Goal: Transaction & Acquisition: Purchase product/service

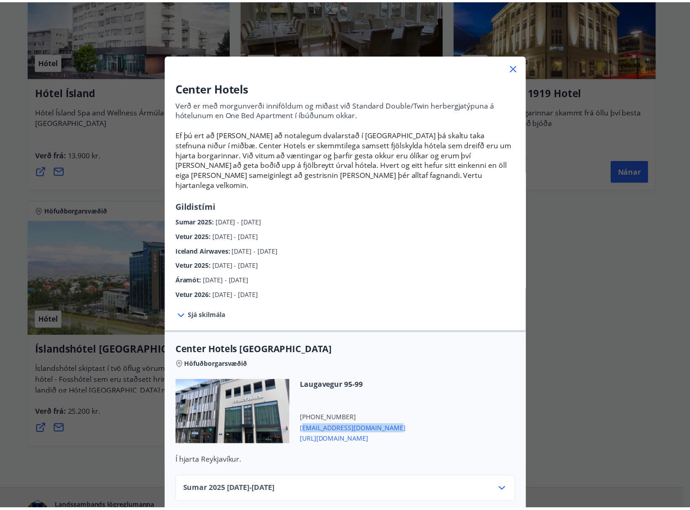
scroll to position [137, 0]
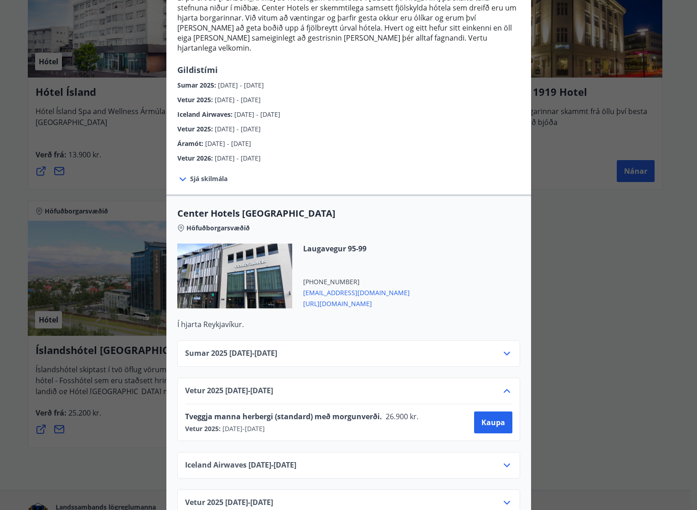
click at [595, 318] on div "Center Hotels Verð er með morgunverði inniföldum og miðast við Standard Double/…" at bounding box center [348, 118] width 697 height 510
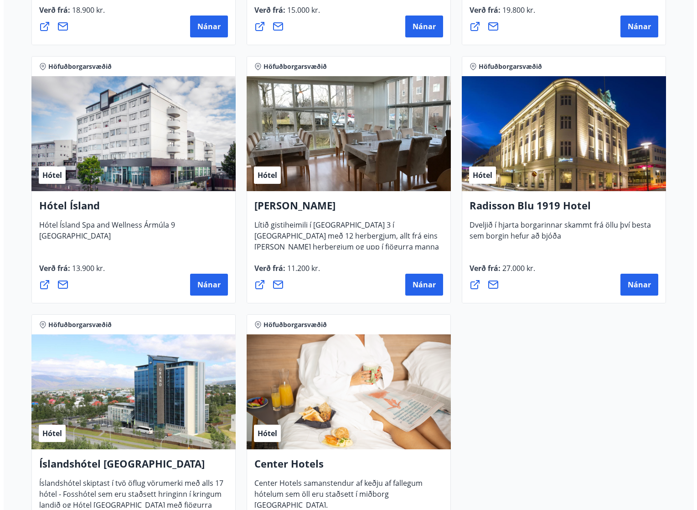
scroll to position [730, 0]
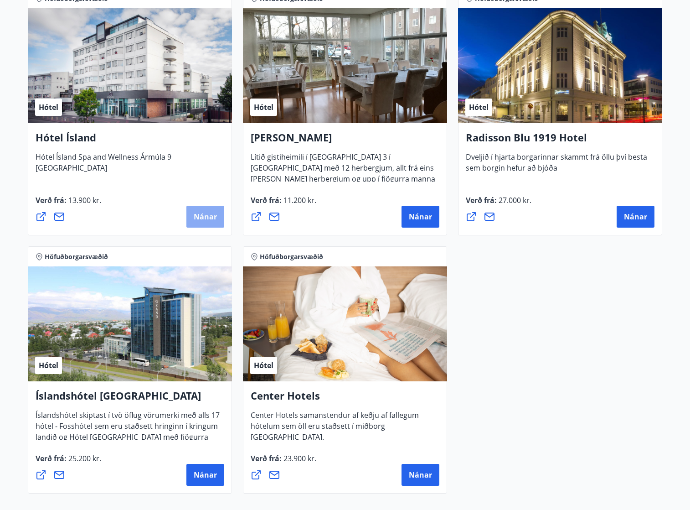
click at [201, 214] on span "Nánar" at bounding box center [205, 217] width 23 height 10
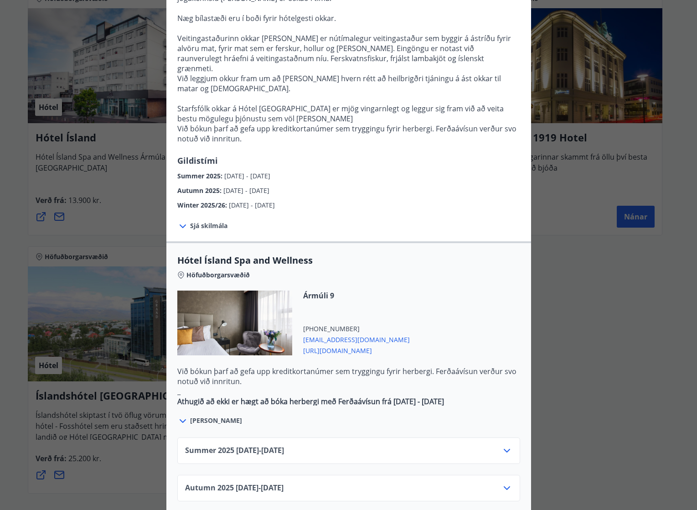
scroll to position [410, 0]
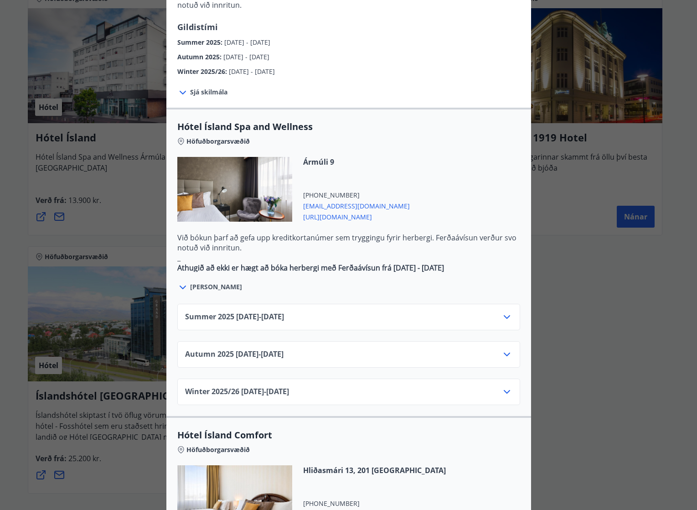
click at [507, 349] on icon at bounding box center [507, 354] width 11 height 11
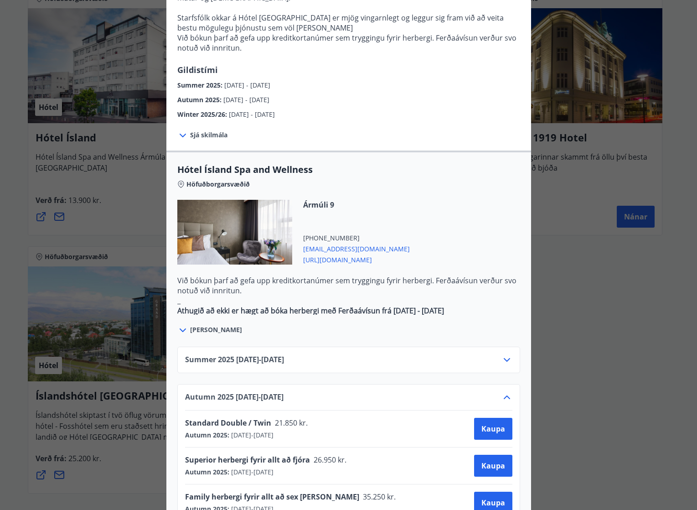
scroll to position [365, 0]
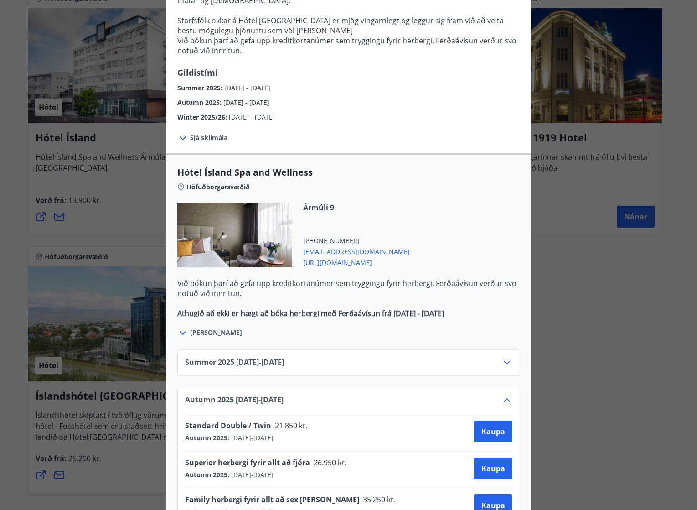
click at [580, 325] on div "Hótel Ísland Sendu skilaboð til að panta herbergi [EMAIL_ADDRESS][DOMAIN_NAME] …" at bounding box center [348, 255] width 697 height 510
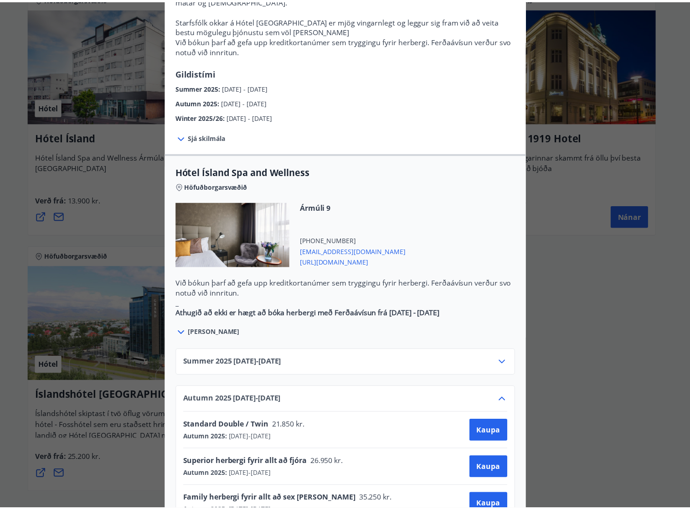
scroll to position [0, 0]
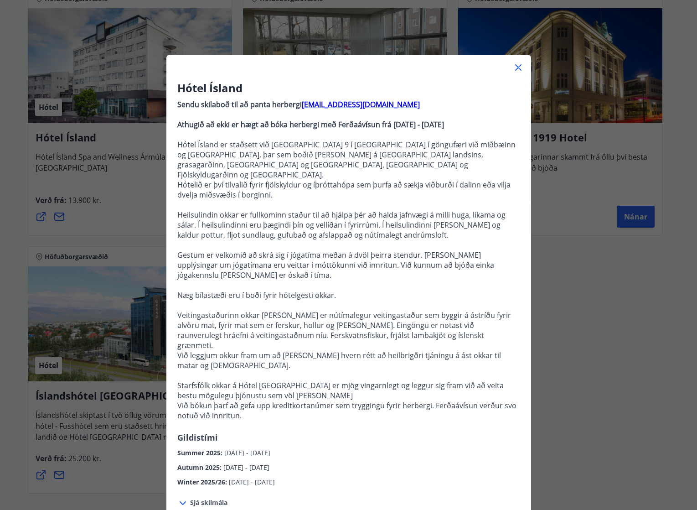
click at [594, 295] on div "Hótel Ísland Sendu skilaboð til að panta herbergi [EMAIL_ADDRESS][DOMAIN_NAME] …" at bounding box center [348, 255] width 697 height 510
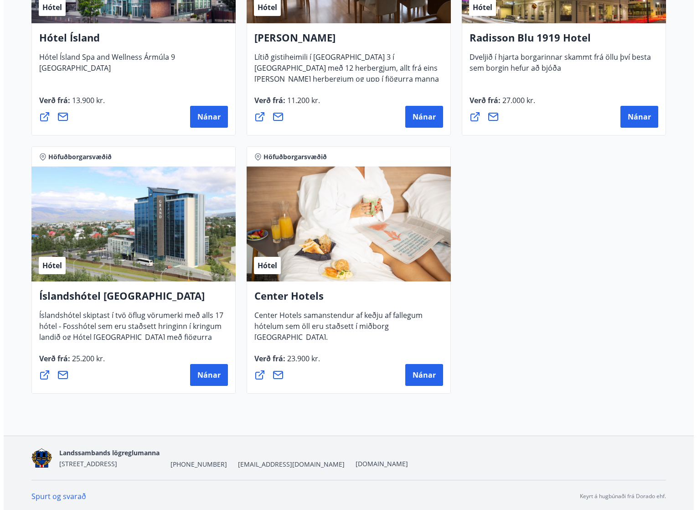
scroll to position [832, 0]
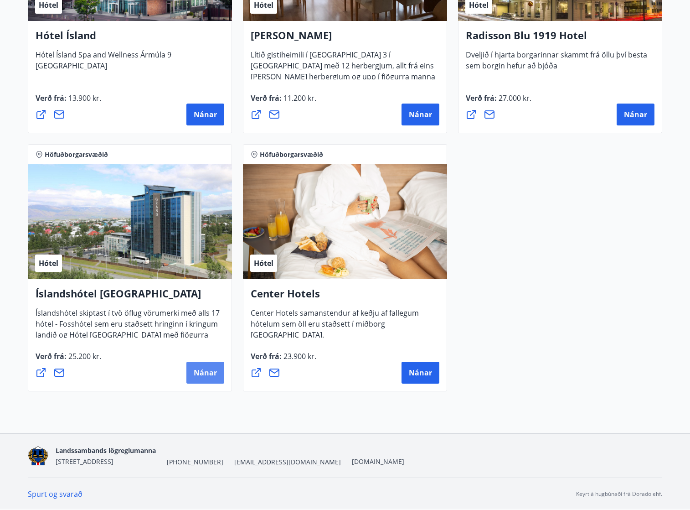
click at [215, 366] on button "Nánar" at bounding box center [205, 373] width 38 height 22
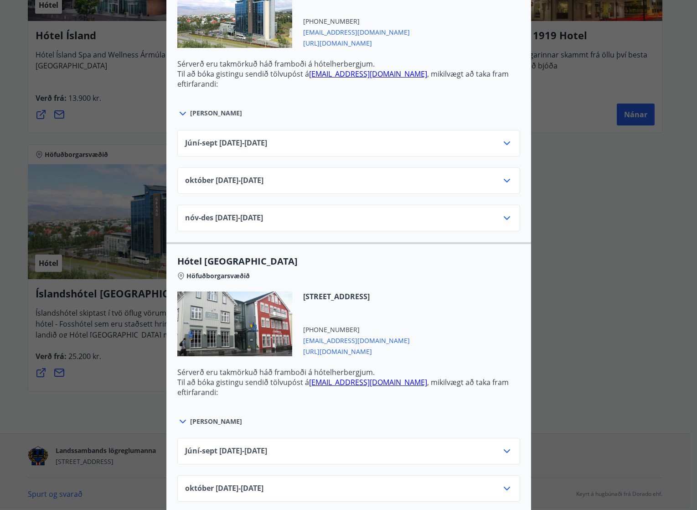
scroll to position [410, 0]
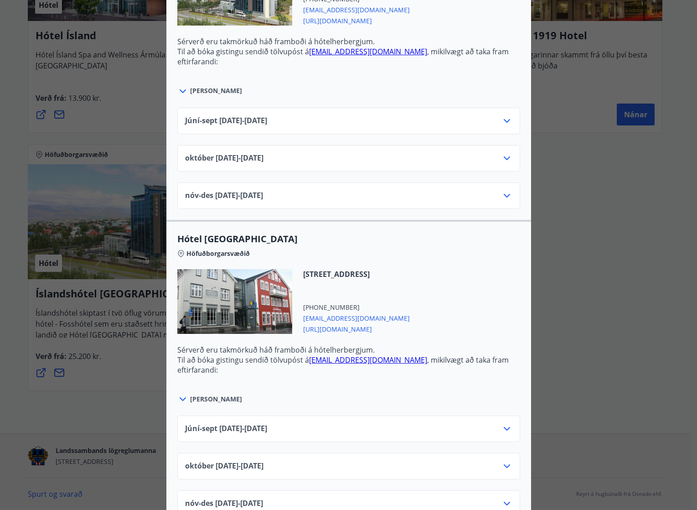
click at [504, 157] on icon at bounding box center [507, 158] width 6 height 4
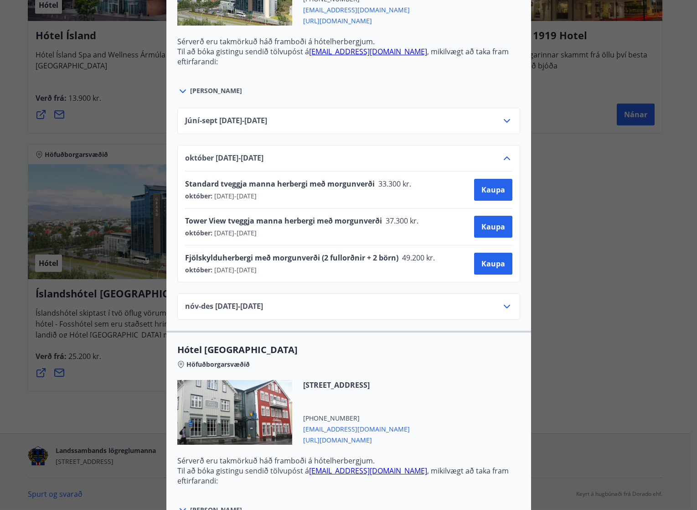
click at [292, 124] on div "Júní-[DATE]06.25 - [DATE]" at bounding box center [348, 124] width 327 height 18
click at [227, 272] on span "[DATE] - [DATE]" at bounding box center [234, 269] width 44 height 9
click at [233, 311] on span "nóv-[DATE]11.25 - [DATE]" at bounding box center [224, 306] width 78 height 11
click at [503, 307] on icon at bounding box center [507, 306] width 11 height 11
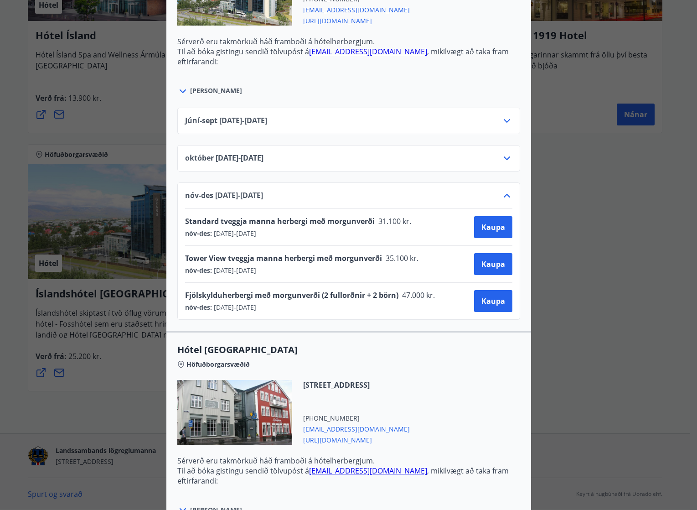
click at [504, 156] on icon at bounding box center [507, 158] width 11 height 11
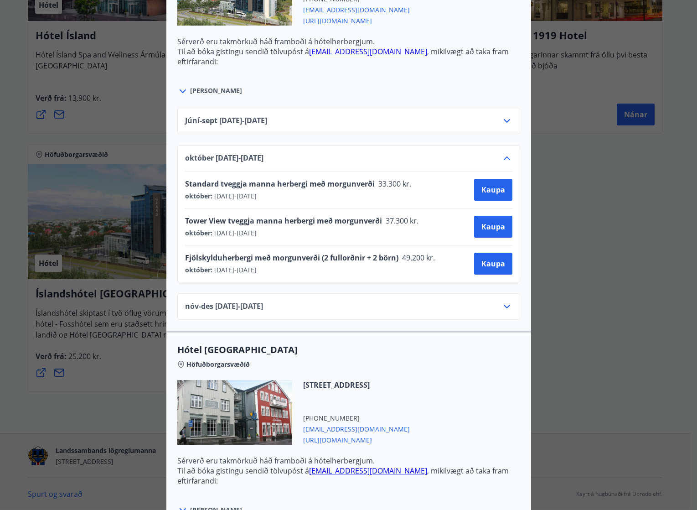
drag, startPoint x: 284, startPoint y: 199, endPoint x: 186, endPoint y: 181, distance: 100.1
click at [186, 181] on div "Standard tveggja manna herbergi með morgunverði 33.300 kr. október : [DATE] - […" at bounding box center [301, 190] width 232 height 22
click at [292, 190] on div "Standard tveggja manna herbergi með morgunverði 33.300 kr." at bounding box center [301, 185] width 232 height 13
drag, startPoint x: 409, startPoint y: 185, endPoint x: 183, endPoint y: 178, distance: 225.4
click at [185, 178] on div "Standard tveggja manna herbergi með morgunverði 33.300 kr. október : [DATE] - […" at bounding box center [348, 189] width 327 height 36
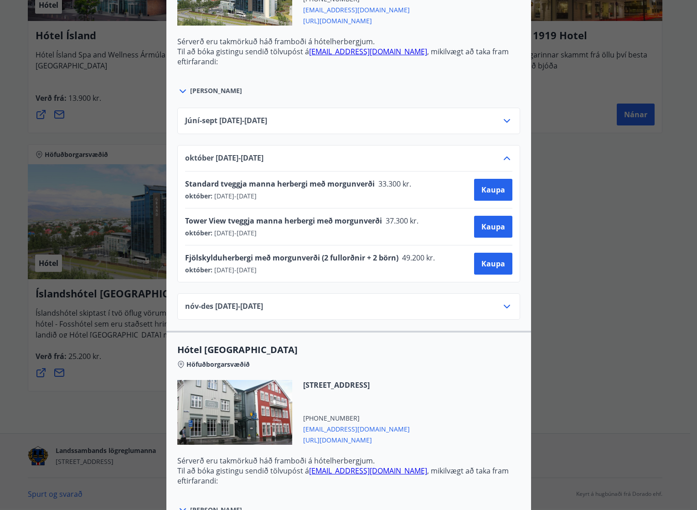
click at [223, 192] on span "[DATE] - [DATE]" at bounding box center [234, 196] width 44 height 9
click at [13, 123] on div "Íslandshótel Reykjavík Ekki er hægt að nýta Ferðaávísun fyrir bókanir sem eru g…" at bounding box center [348, 255] width 697 height 510
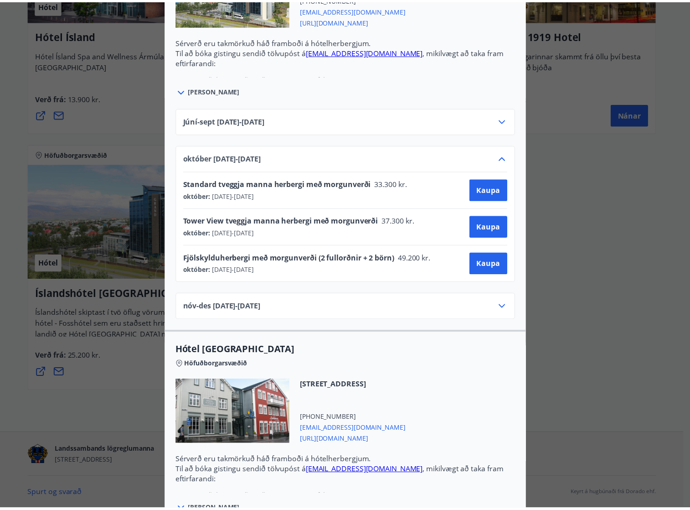
scroll to position [0, 0]
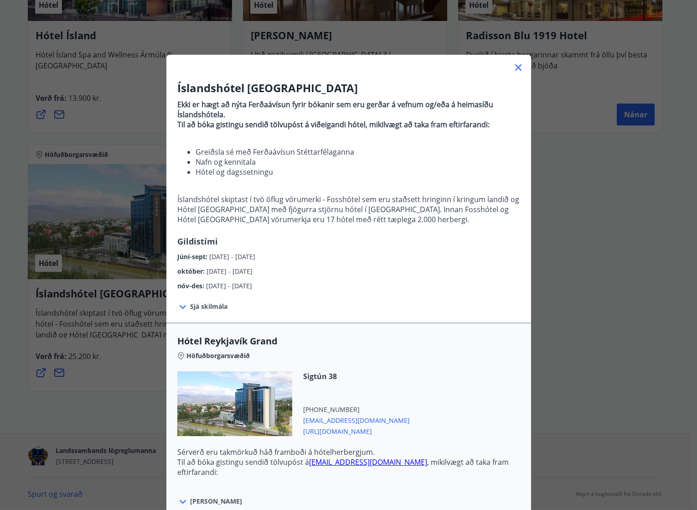
click at [516, 68] on icon at bounding box center [518, 67] width 6 height 6
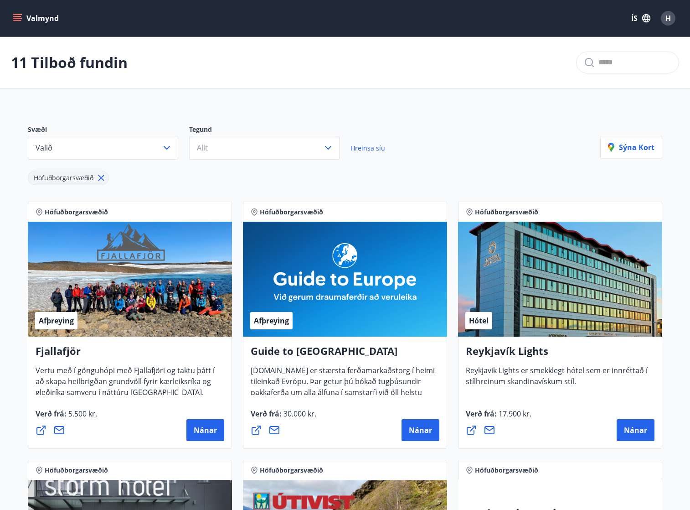
click at [20, 16] on icon "menu" at bounding box center [17, 18] width 9 height 9
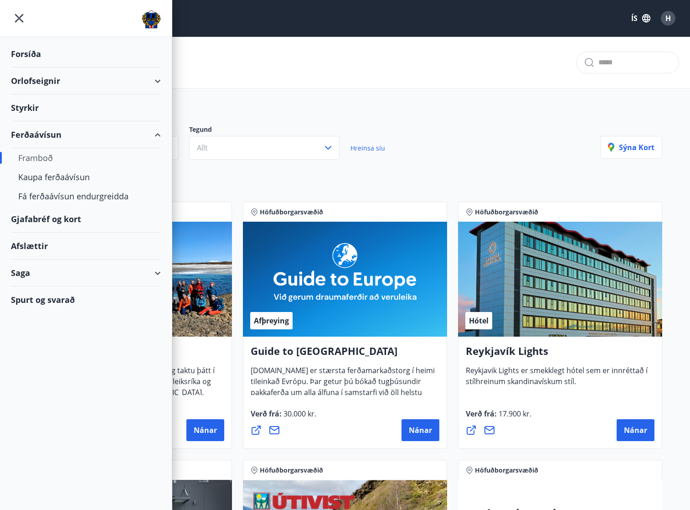
click at [37, 80] on div "Orlofseignir" at bounding box center [86, 80] width 150 height 27
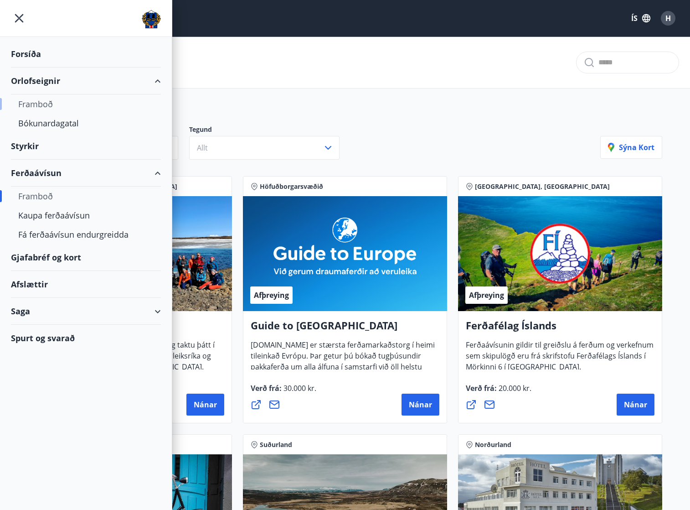
click at [32, 108] on div "Framboð" at bounding box center [85, 103] width 135 height 19
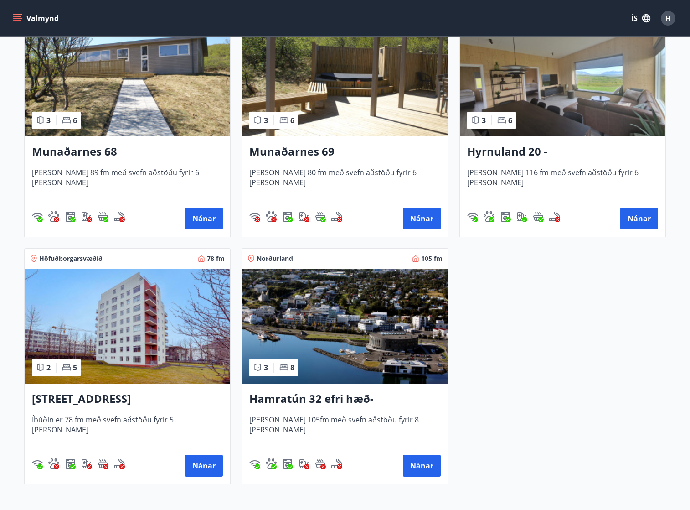
scroll to position [456, 0]
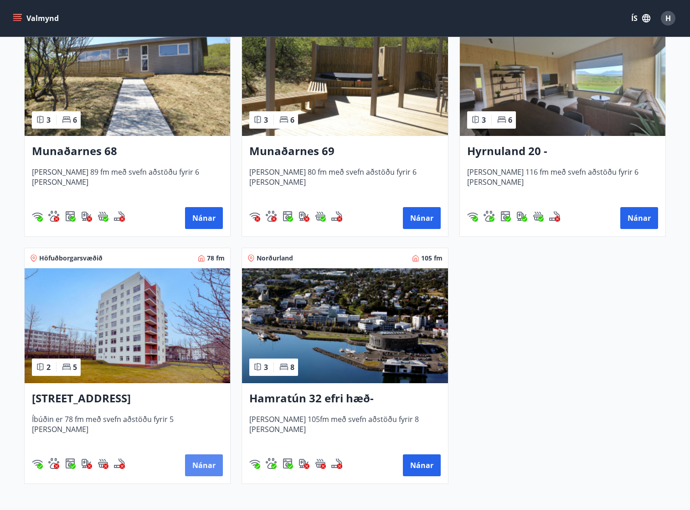
click at [198, 468] on button "Nánar" at bounding box center [204, 465] width 38 height 22
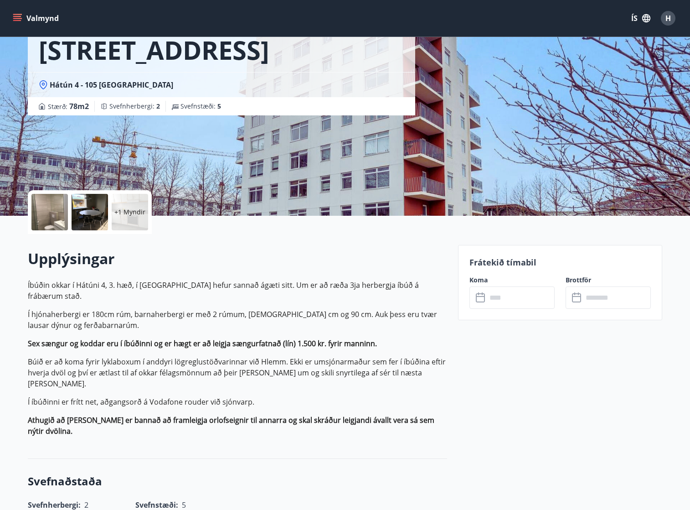
scroll to position [91, 0]
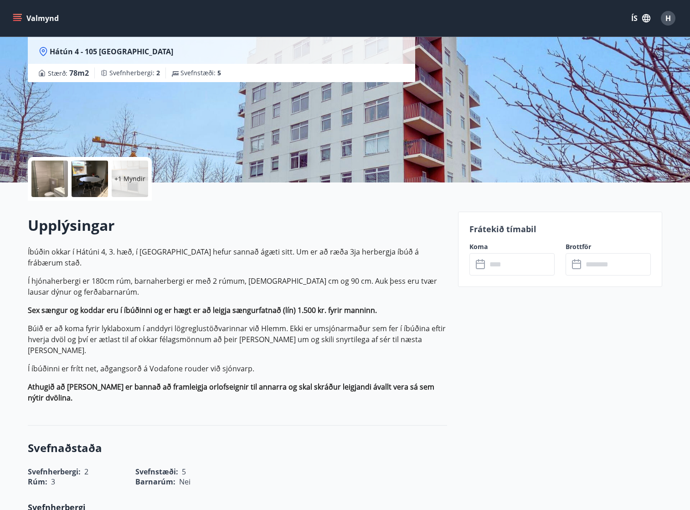
click at [493, 268] on input "text" at bounding box center [521, 264] width 68 height 22
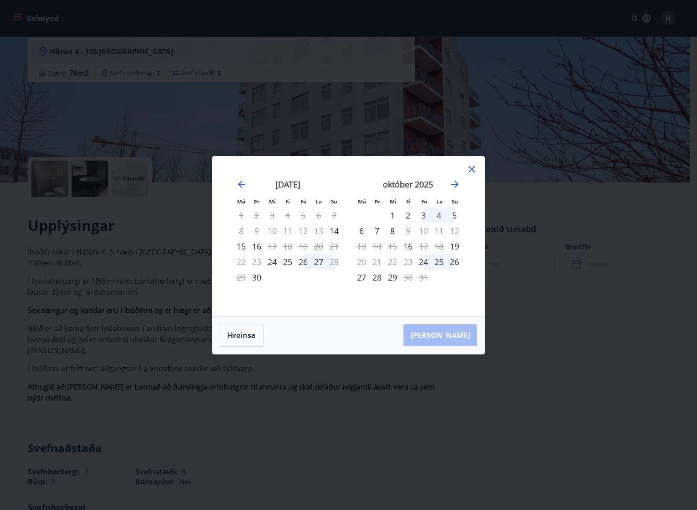
click at [430, 217] on div "3" at bounding box center [424, 215] width 16 height 16
click at [450, 217] on div "5" at bounding box center [455, 215] width 16 height 16
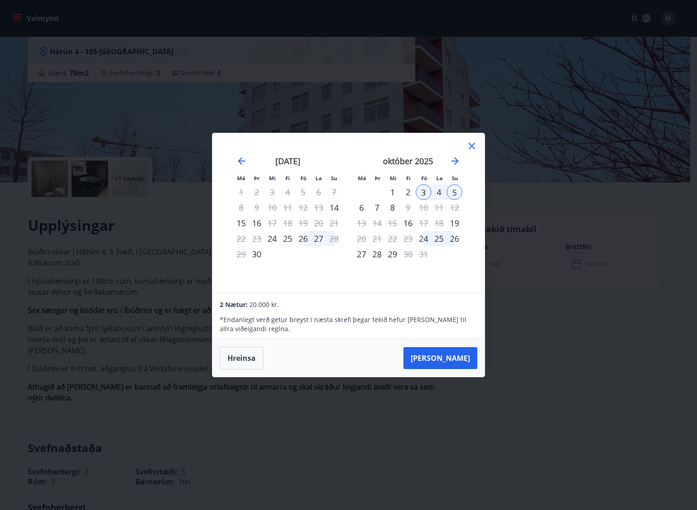
drag, startPoint x: 473, startPoint y: 147, endPoint x: 404, endPoint y: 385, distance: 247.6
click at [473, 147] on icon at bounding box center [472, 146] width 6 height 6
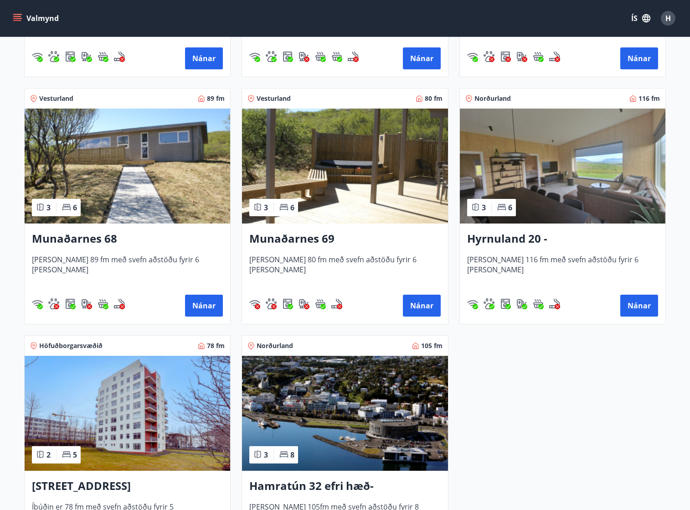
scroll to position [365, 0]
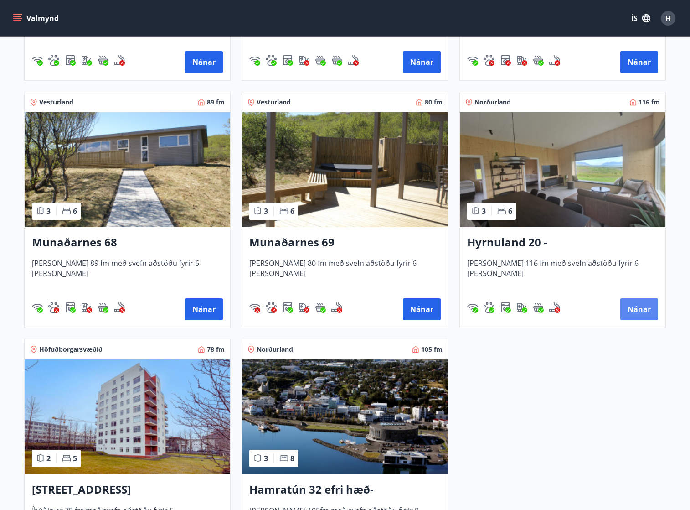
click at [635, 307] on button "Nánar" at bounding box center [640, 309] width 38 height 22
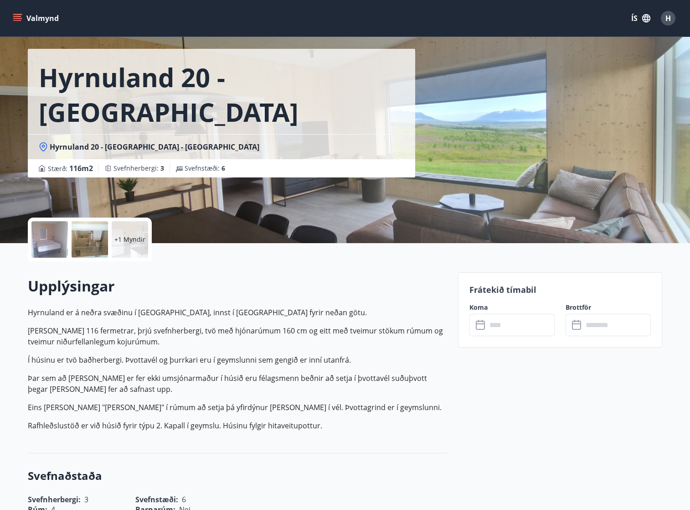
scroll to position [46, 0]
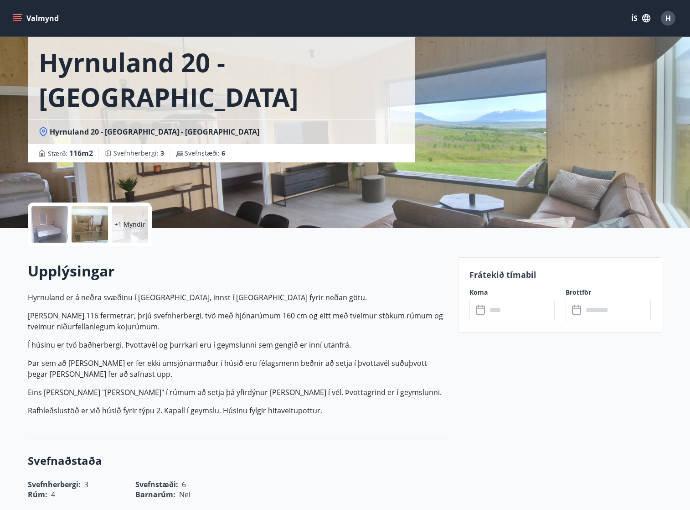
click at [522, 307] on input "text" at bounding box center [521, 310] width 68 height 22
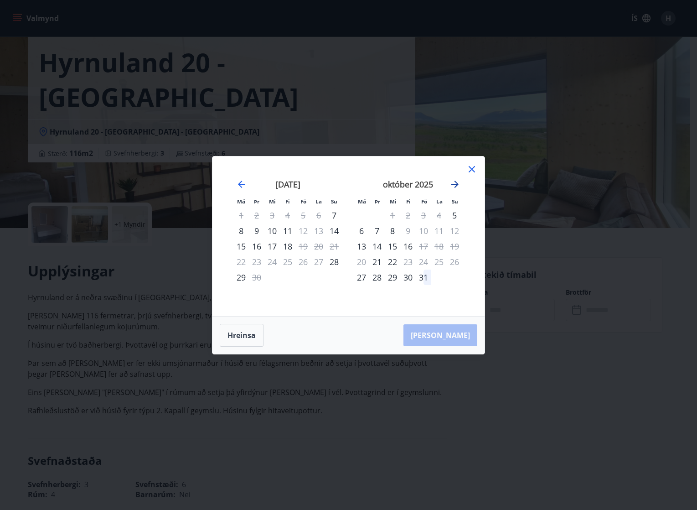
click at [457, 182] on icon "Move forward to switch to the next month." at bounding box center [455, 184] width 11 height 11
click at [458, 182] on icon "Move forward to switch to the next month." at bounding box center [455, 184] width 11 height 11
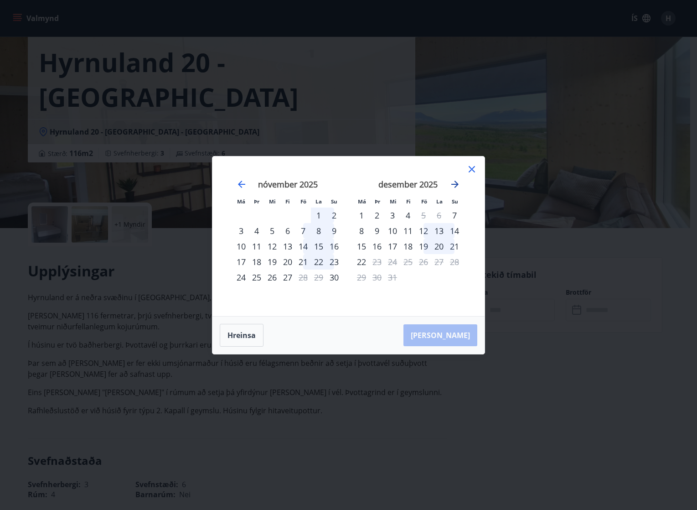
click at [458, 182] on icon "Move forward to switch to the next month." at bounding box center [455, 184] width 11 height 11
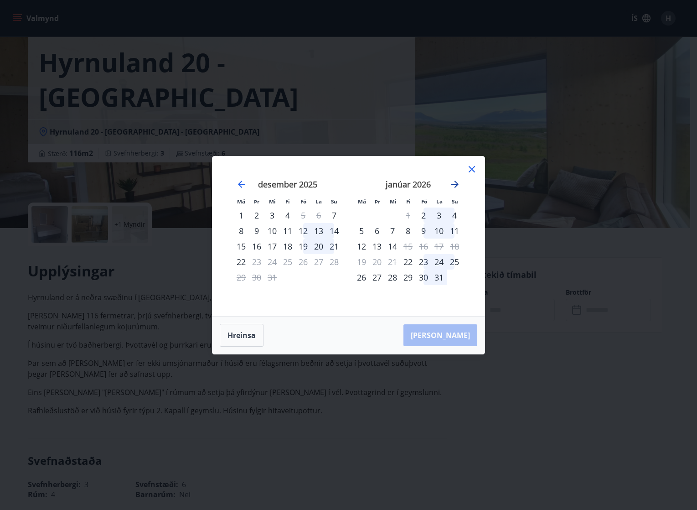
click at [458, 182] on icon "Move forward to switch to the next month." at bounding box center [455, 184] width 11 height 11
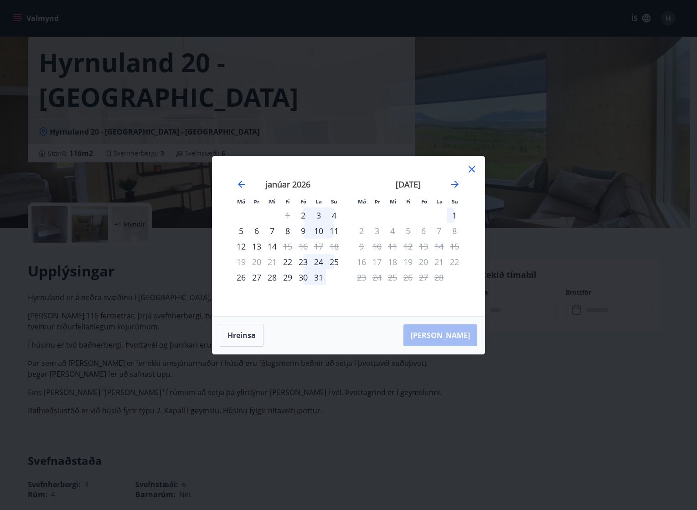
click at [470, 175] on div at bounding box center [471, 171] width 11 height 14
click at [470, 171] on icon at bounding box center [472, 169] width 6 height 6
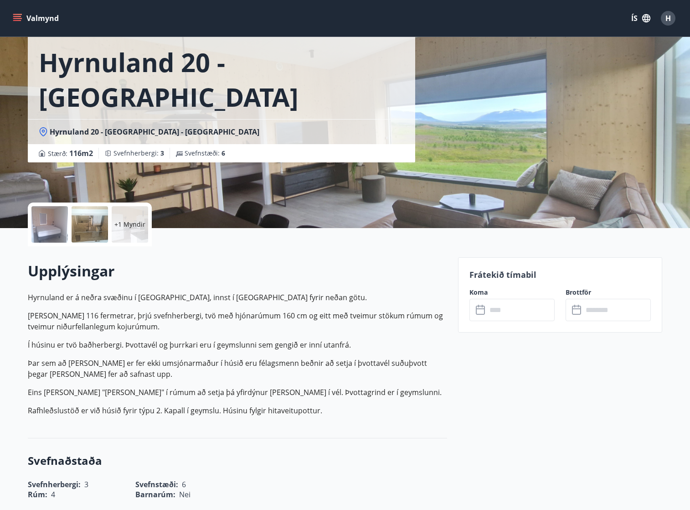
click at [16, 21] on icon "menu" at bounding box center [17, 20] width 8 height 1
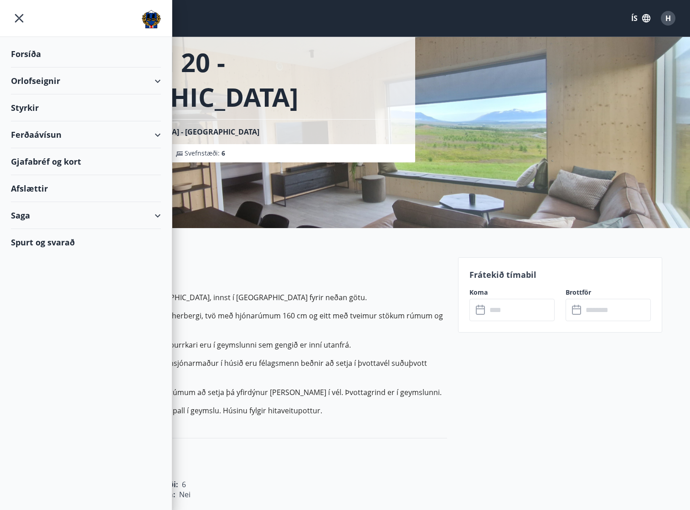
click at [30, 137] on div "Ferðaávísun" at bounding box center [86, 134] width 150 height 27
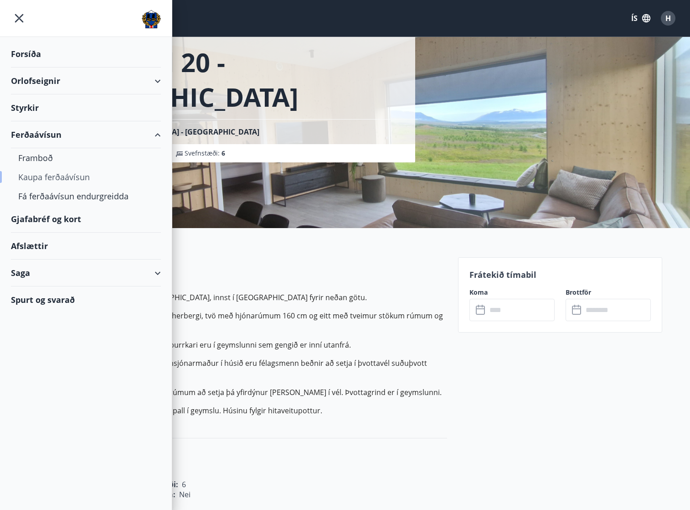
click at [46, 178] on div "Kaupa ferðaávísun" at bounding box center [85, 176] width 135 height 19
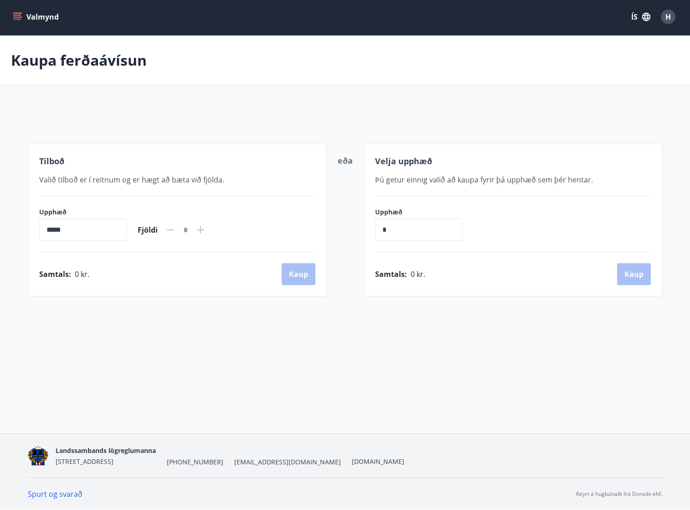
scroll to position [1, 0]
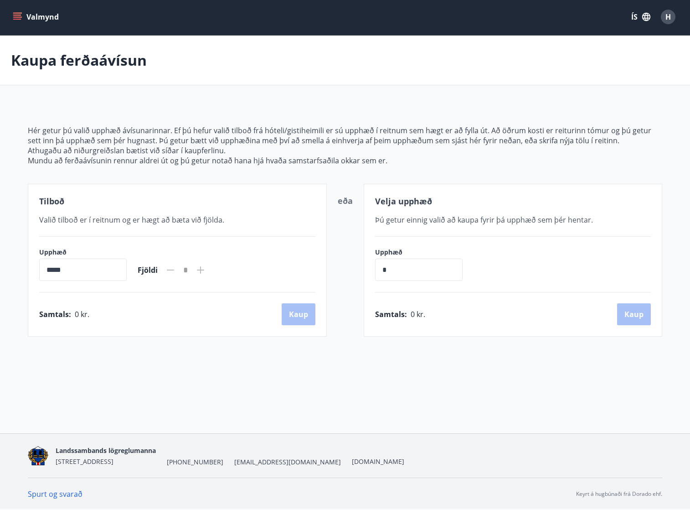
click at [15, 15] on icon "menu" at bounding box center [17, 15] width 8 height 1
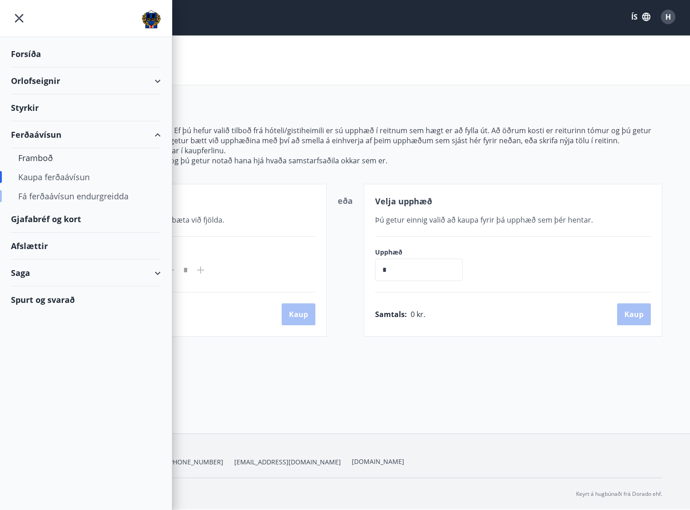
click at [58, 197] on div "Fá ferðaávísun endurgreidda" at bounding box center [85, 195] width 135 height 19
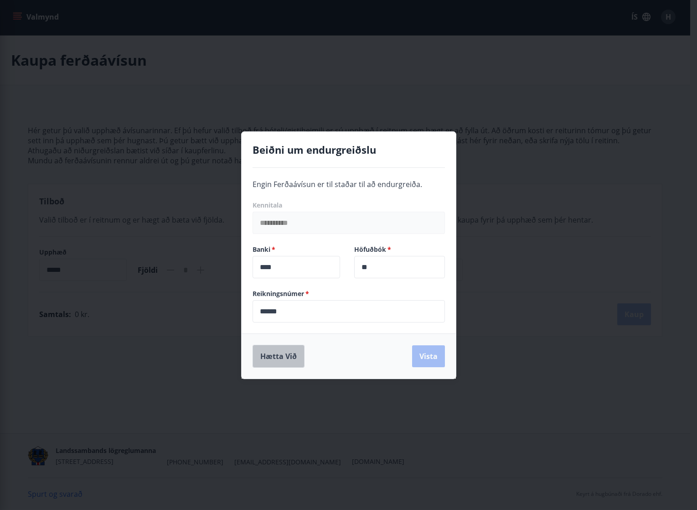
drag, startPoint x: 283, startPoint y: 361, endPoint x: 93, endPoint y: 191, distance: 255.1
click at [283, 361] on button "Hætta við" at bounding box center [279, 356] width 52 height 23
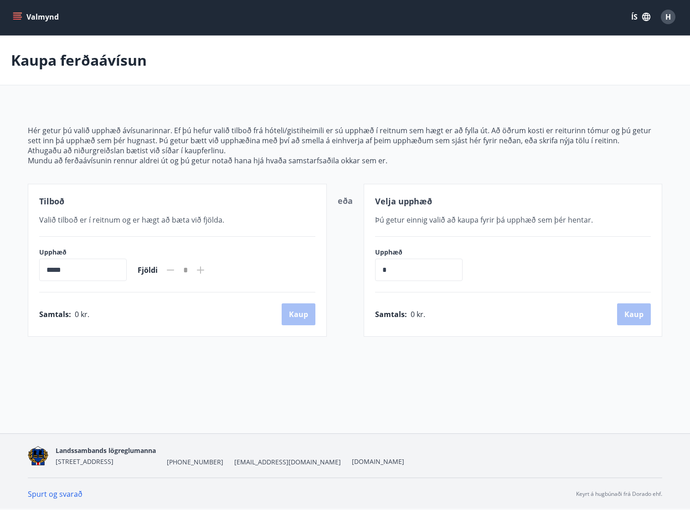
click at [21, 9] on button "Valmynd" at bounding box center [37, 17] width 52 height 16
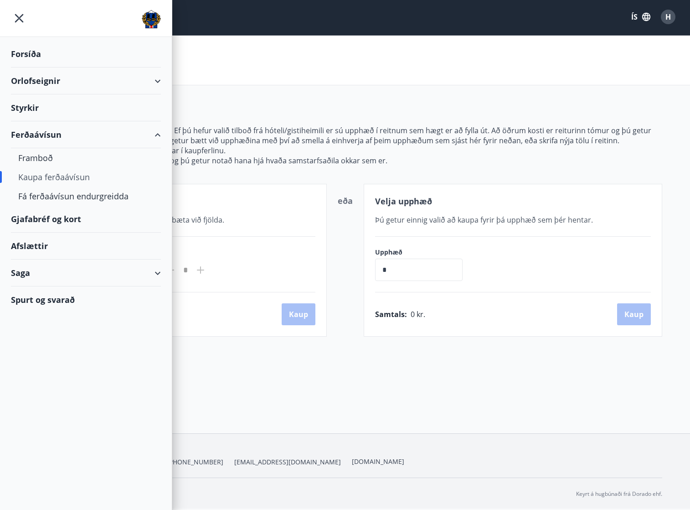
click at [159, 83] on div "Orlofseignir" at bounding box center [86, 80] width 150 height 27
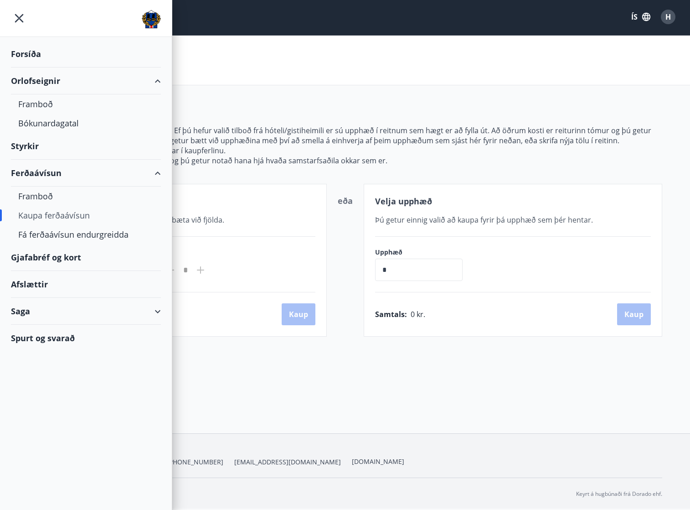
click at [29, 145] on div "Styrkir" at bounding box center [86, 146] width 150 height 27
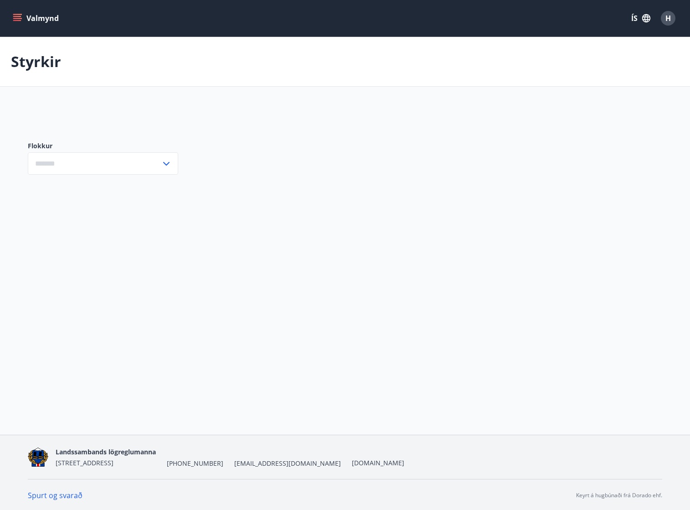
type input "***"
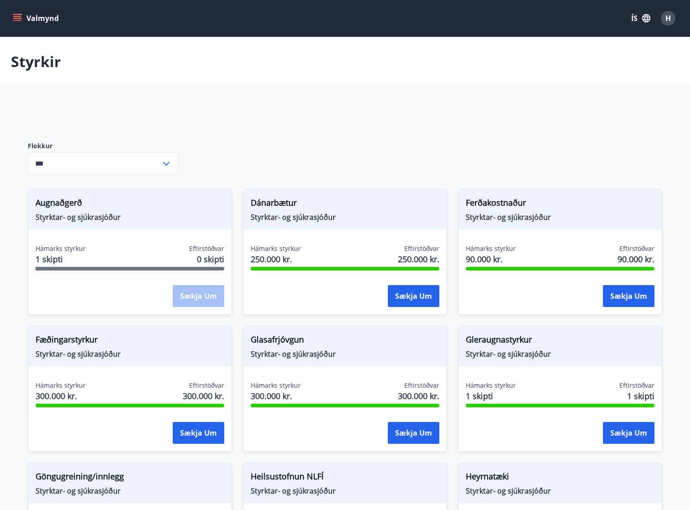
click at [21, 15] on icon "menu" at bounding box center [17, 18] width 9 height 9
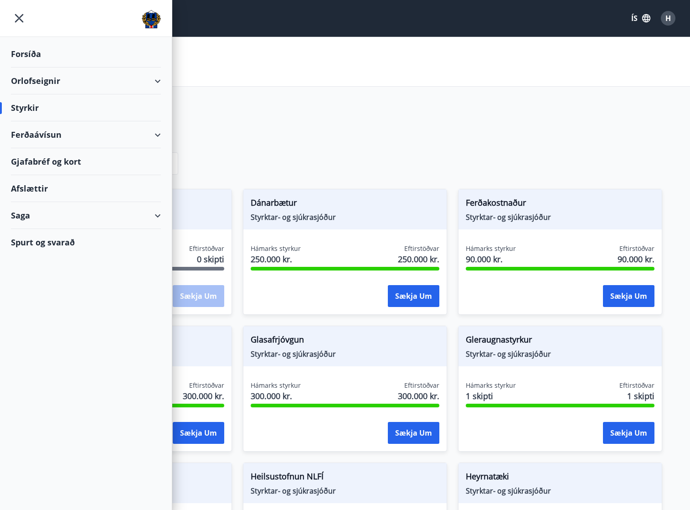
click at [48, 133] on div "Ferðaávísun" at bounding box center [86, 134] width 150 height 27
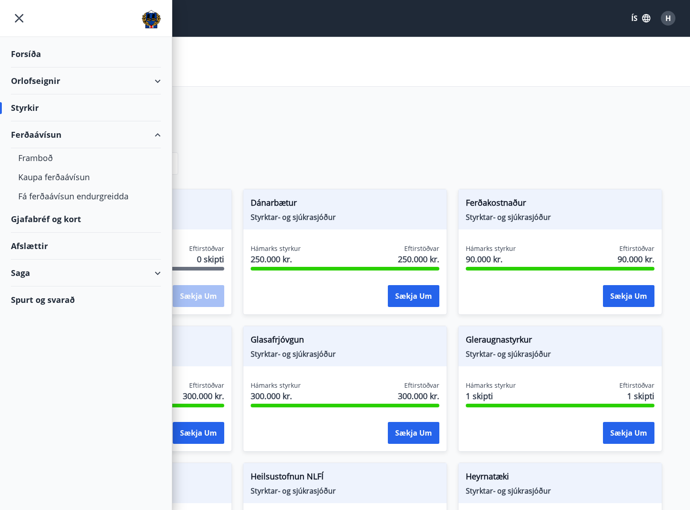
click at [48, 217] on div "Gjafabréf og kort" at bounding box center [86, 219] width 150 height 27
